Goal: Navigation & Orientation: Find specific page/section

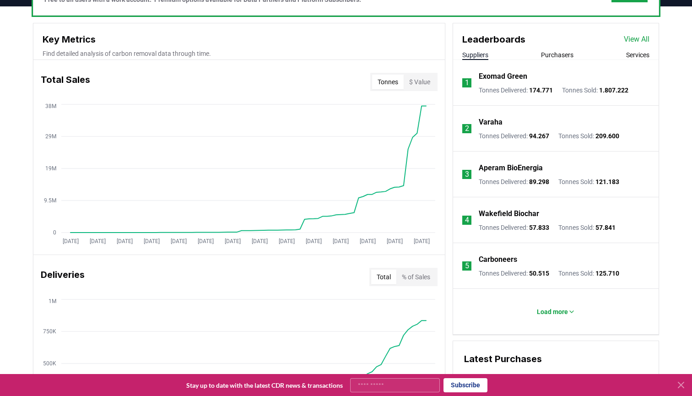
scroll to position [302, 0]
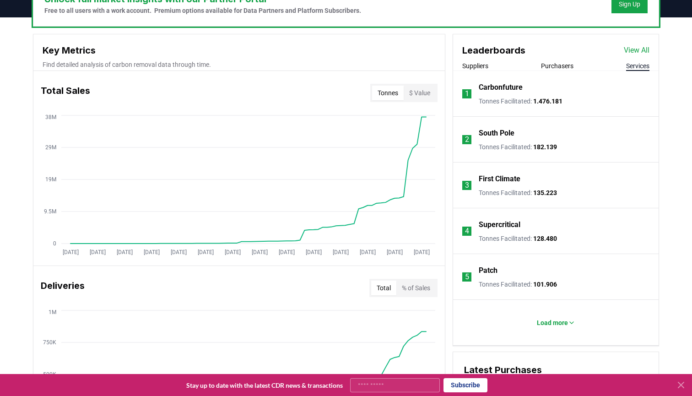
click at [640, 65] on button "Services" at bounding box center [637, 65] width 23 height 9
click at [503, 87] on p "Carbonfuture" at bounding box center [501, 87] width 44 height 11
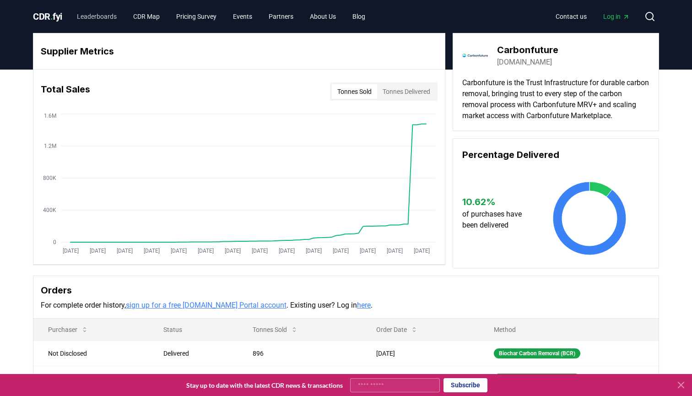
click at [92, 16] on link "Leaderboards" at bounding box center [97, 16] width 54 height 16
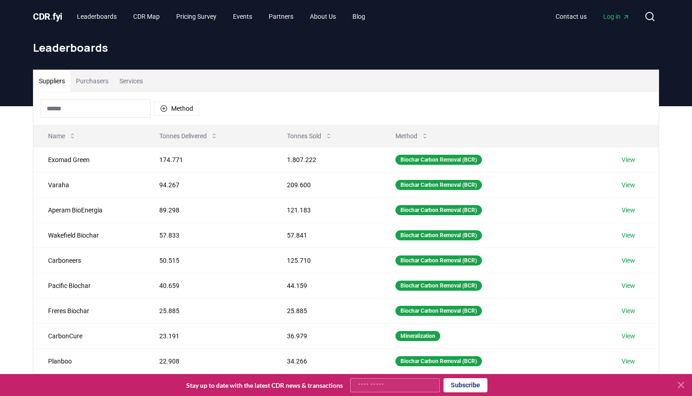
click at [147, 81] on button "Services" at bounding box center [131, 81] width 34 height 22
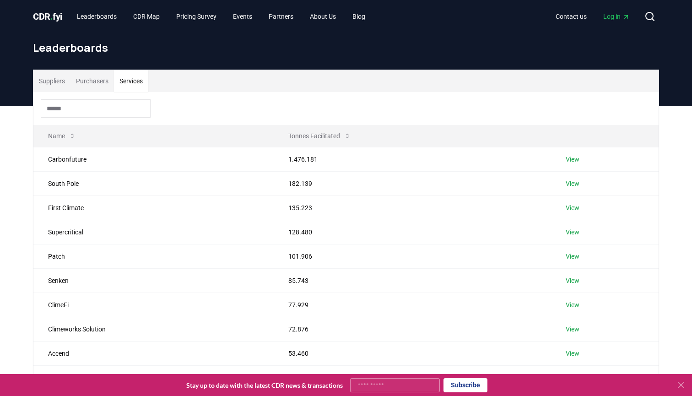
click at [57, 21] on span "CDR . fyi" at bounding box center [47, 16] width 29 height 11
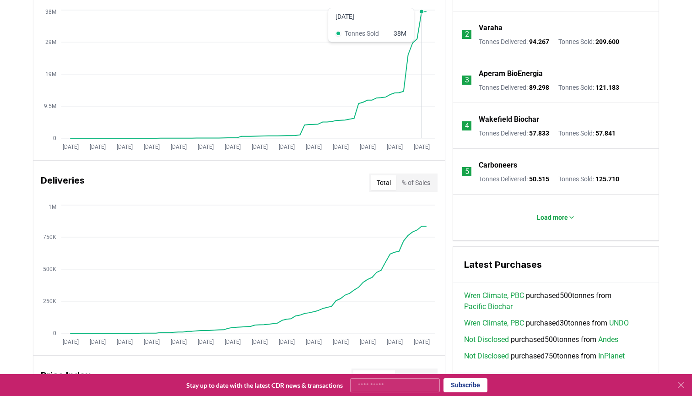
scroll to position [441, 0]
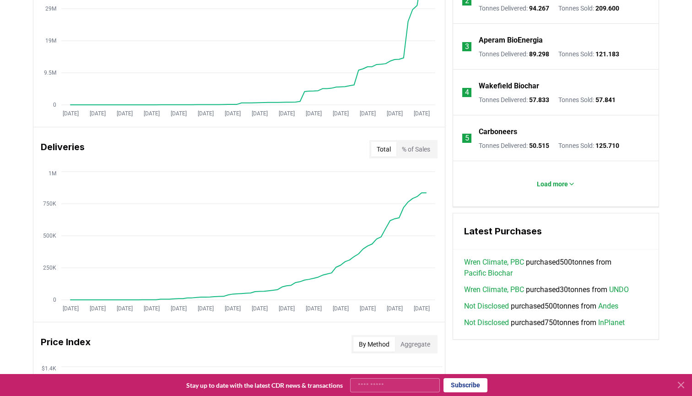
click at [417, 146] on button "% of Sales" at bounding box center [415, 149] width 39 height 15
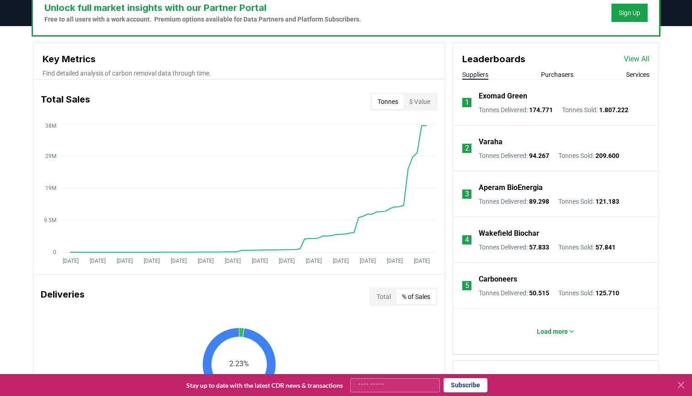
scroll to position [284, 0]
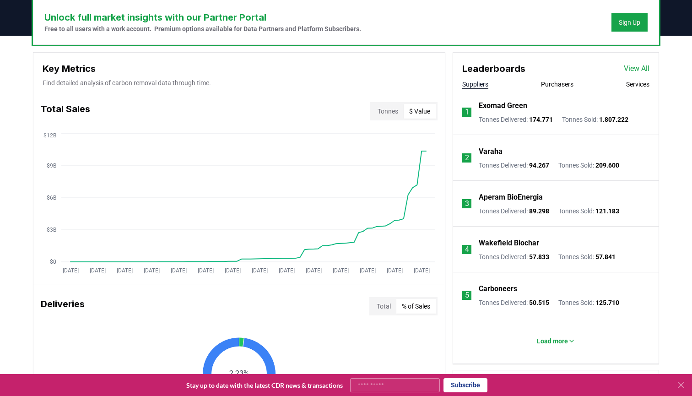
click at [419, 113] on button "$ Value" at bounding box center [420, 111] width 32 height 15
click at [388, 113] on button "Tonnes" at bounding box center [388, 111] width 32 height 15
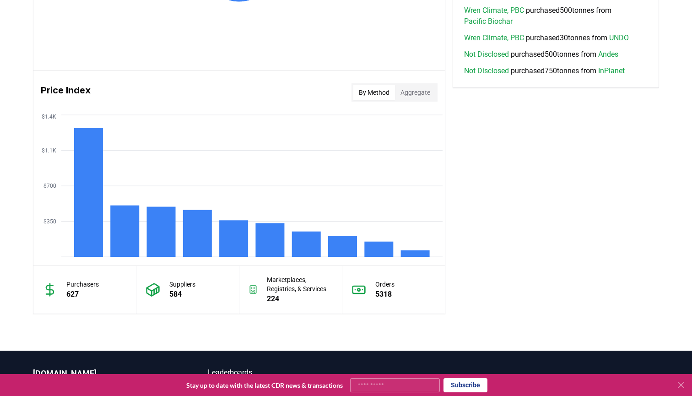
scroll to position [715, 0]
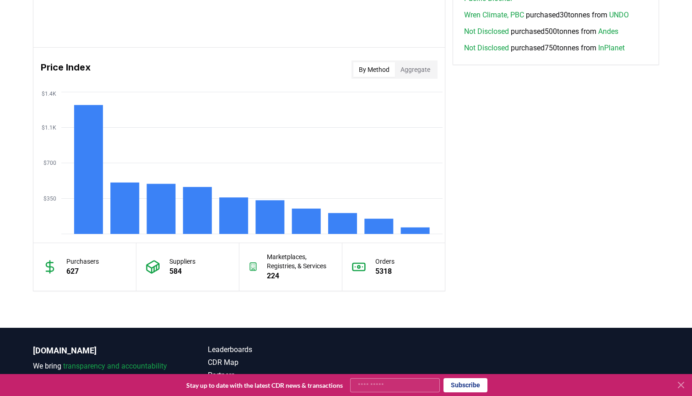
click at [417, 71] on button "Aggregate" at bounding box center [415, 69] width 41 height 15
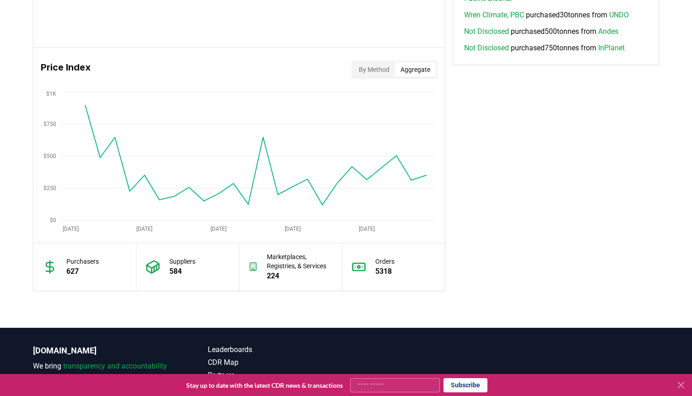
click at [380, 64] on button "By Method" at bounding box center [374, 69] width 42 height 15
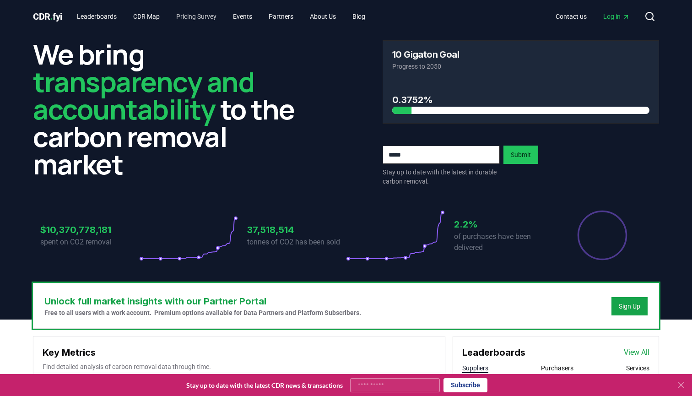
scroll to position [0, 0]
click at [199, 17] on link "Pricing Survey" at bounding box center [196, 16] width 55 height 16
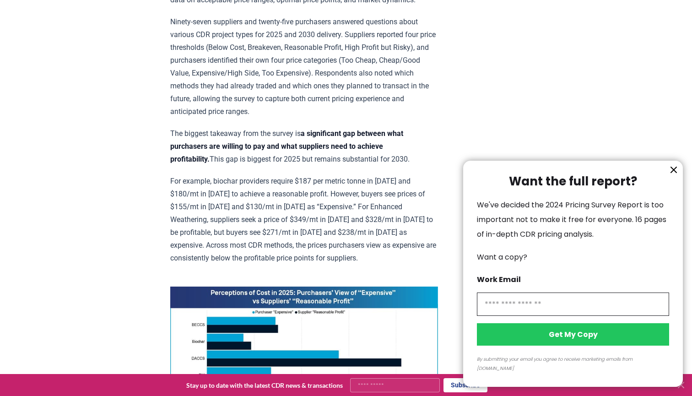
scroll to position [477, 0]
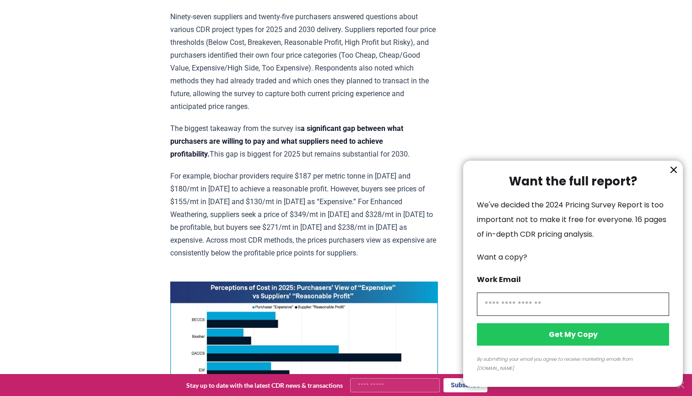
click at [670, 175] on icon "information" at bounding box center [673, 169] width 11 height 11
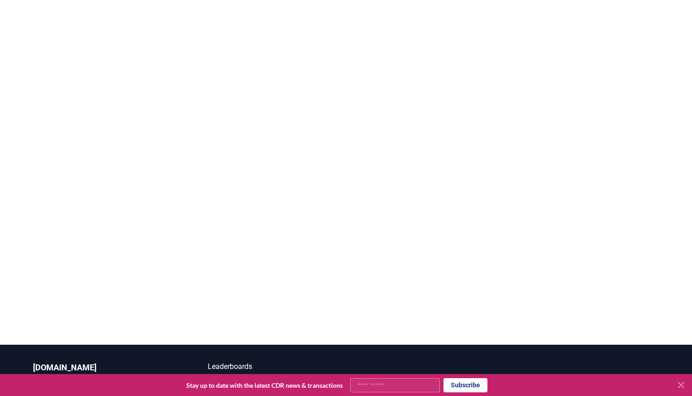
scroll to position [2031, 0]
